Goal: Transaction & Acquisition: Purchase product/service

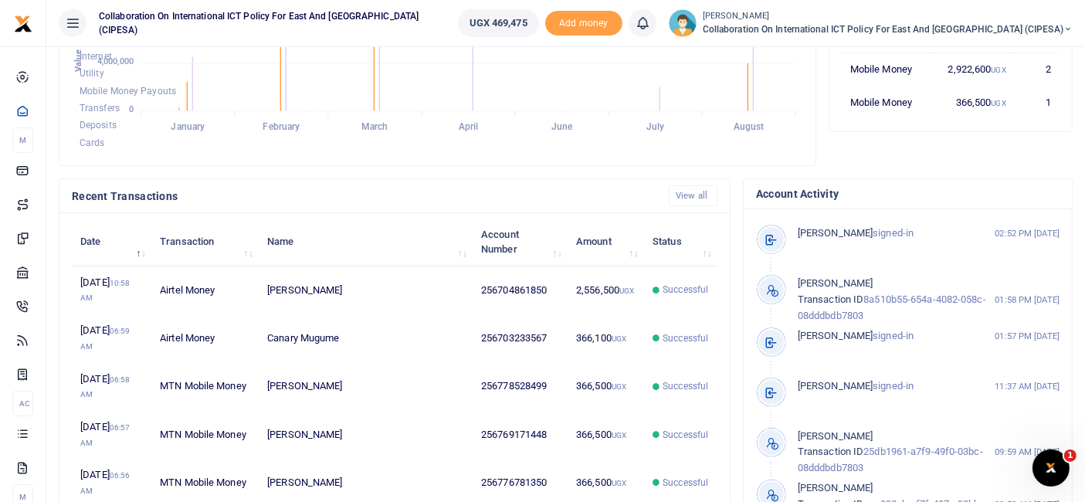
scroll to position [344, 0]
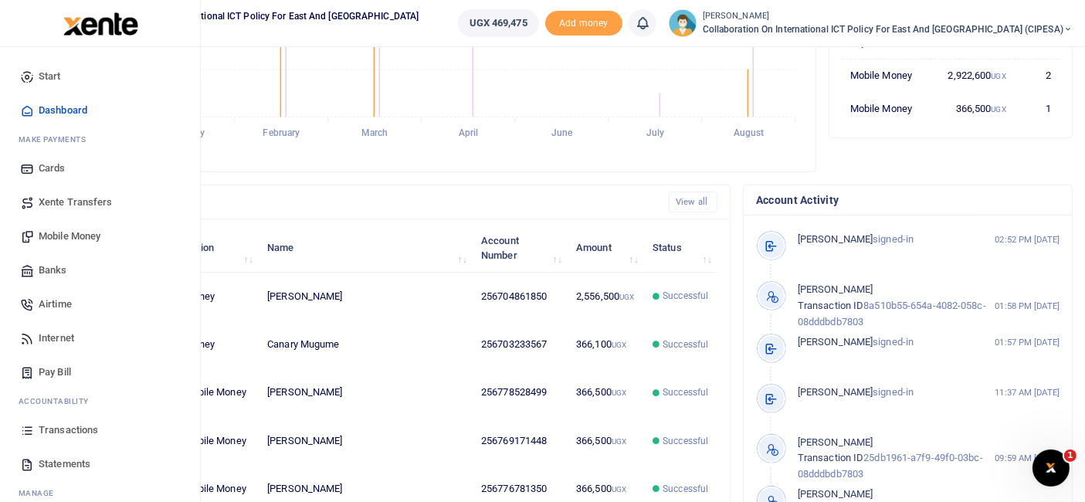
click at [74, 236] on span "Mobile Money" at bounding box center [70, 236] width 62 height 15
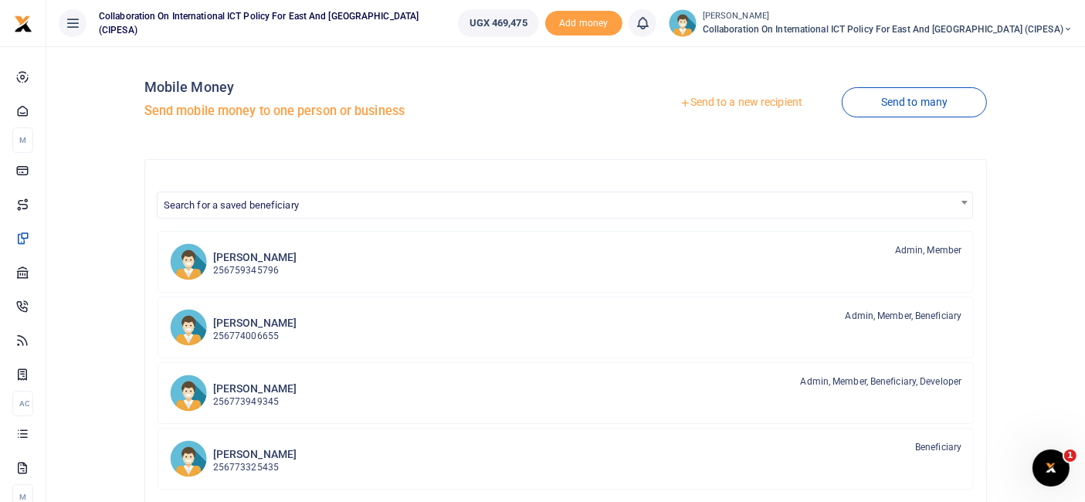
click at [746, 104] on link "Send to a new recipient" at bounding box center [741, 103] width 202 height 28
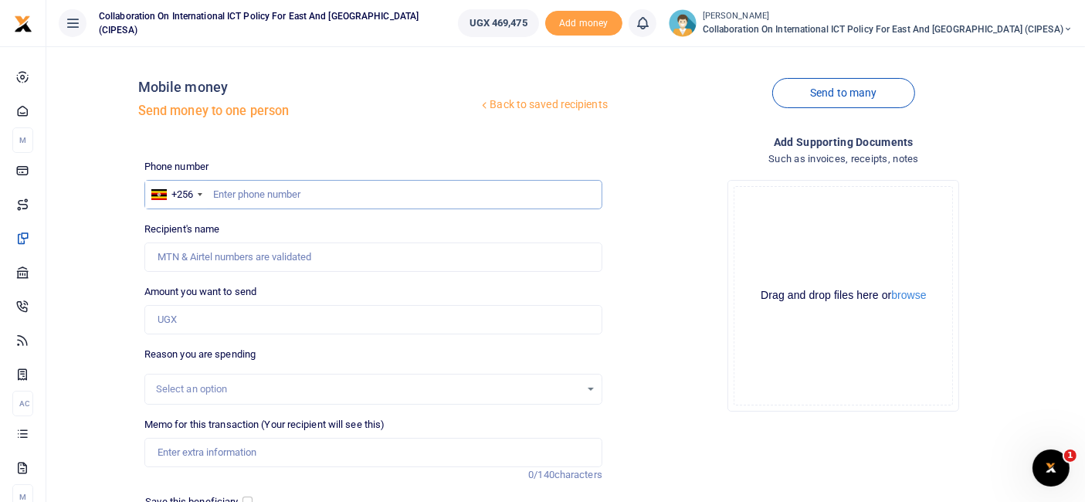
click at [286, 188] on input "text" at bounding box center [373, 194] width 458 height 29
type input "0702058298"
type input "Edrine Wanyama"
type input "0702058298"
click at [183, 319] on input "Amount you want to send" at bounding box center [373, 319] width 458 height 29
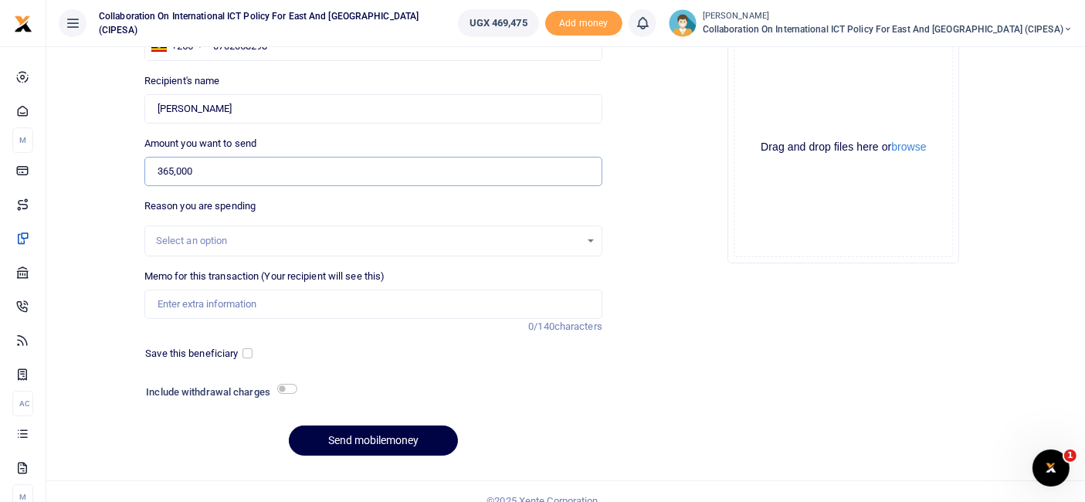
scroll to position [149, 0]
type input "365,000"
click at [584, 232] on div "Select an option" at bounding box center [373, 240] width 456 height 17
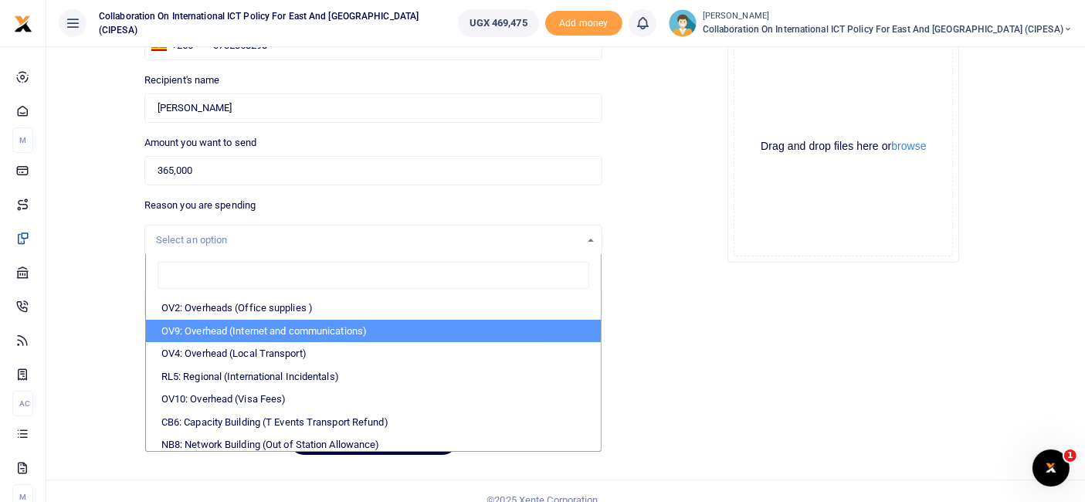
click at [328, 321] on li "OV9: Overhead (Internet and communications)" at bounding box center [373, 331] width 455 height 23
select select "74"
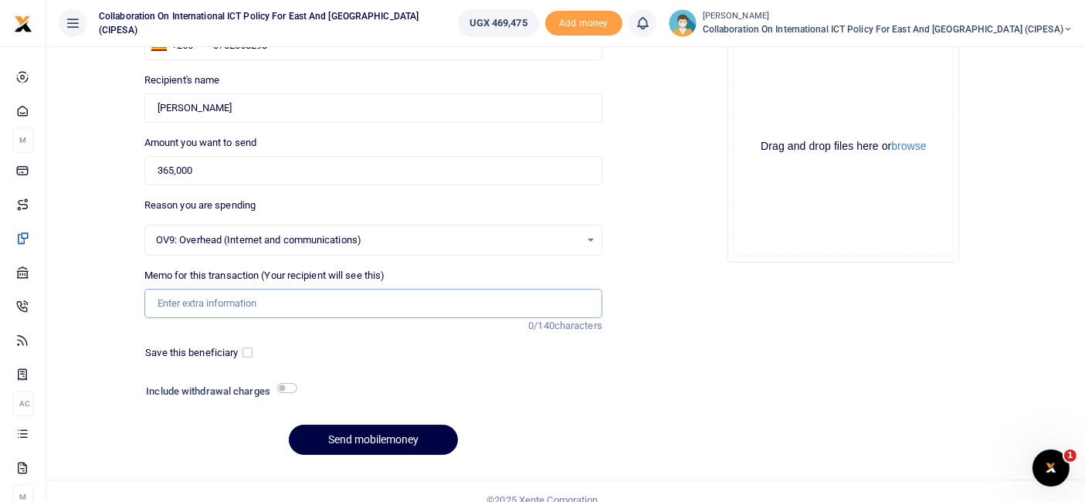
click at [232, 301] on input "Memo for this transaction (Your recipient will see this)" at bounding box center [373, 303] width 458 height 29
click at [272, 301] on input "DPI Journalism Fellowship payment" at bounding box center [373, 303] width 458 height 29
click at [276, 301] on input "DPI Journalism Fellowship payment" at bounding box center [373, 303] width 458 height 29
type input "DPI Journalism Fellowship participant payment"
click at [245, 347] on input "checkbox" at bounding box center [247, 352] width 10 height 10
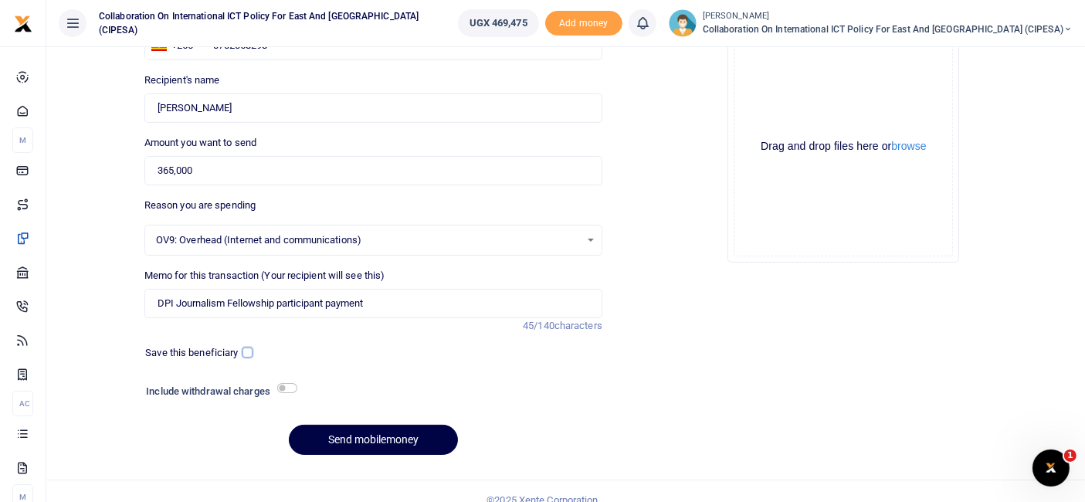
checkbox input "true"
click at [390, 435] on button "Send mobilemoney" at bounding box center [373, 440] width 169 height 30
